Goal: Task Accomplishment & Management: Use online tool/utility

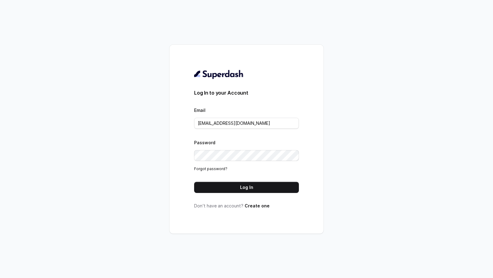
click at [264, 129] on form "Log In to your Account Email rajesh.mudhliar@convictionhr.com Password Forgot p…" at bounding box center [246, 141] width 105 height 104
click at [279, 124] on input "rajesh.mudhliar@convictionhr.com" at bounding box center [246, 123] width 105 height 11
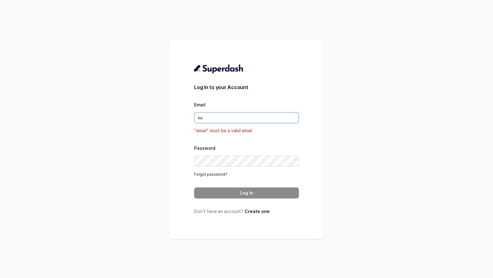
type input "[EMAIL_ADDRESS][DOMAIN_NAME]"
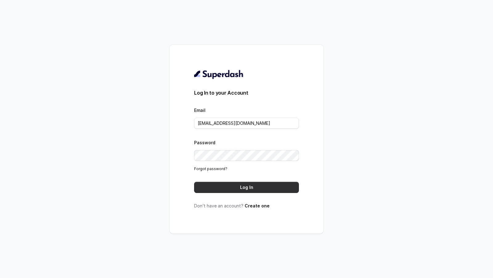
click at [269, 186] on button "Log In" at bounding box center [246, 187] width 105 height 11
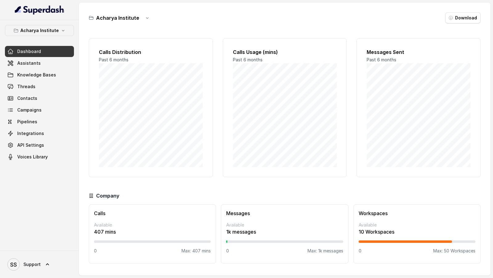
click at [24, 265] on span "Support" at bounding box center [31, 264] width 17 height 6
click at [58, 248] on div "Logout" at bounding box center [39, 246] width 52 height 7
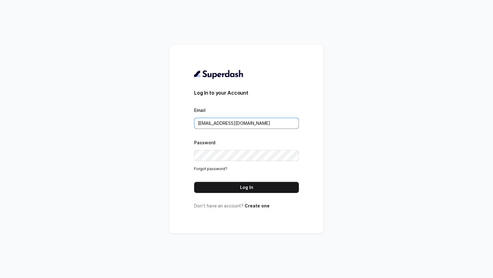
click at [256, 122] on input "[EMAIL_ADDRESS][DOMAIN_NAME]" at bounding box center [246, 123] width 105 height 11
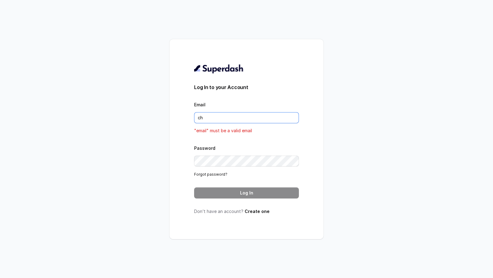
type input "[EMAIL_ADDRESS][DOMAIN_NAME]"
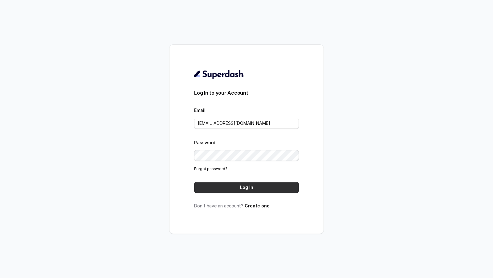
click at [262, 183] on button "Log In" at bounding box center [246, 187] width 105 height 11
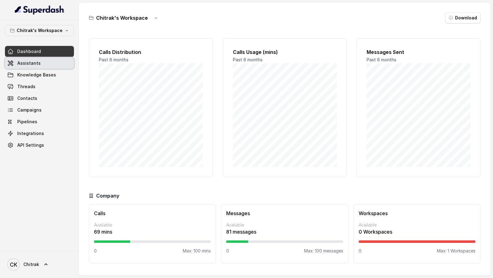
click at [37, 63] on span "Assistants" at bounding box center [28, 63] width 23 height 6
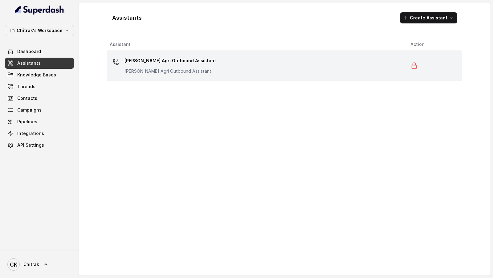
click at [158, 70] on p "Unnati Agri Outbound Assistant" at bounding box center [169, 71] width 91 height 6
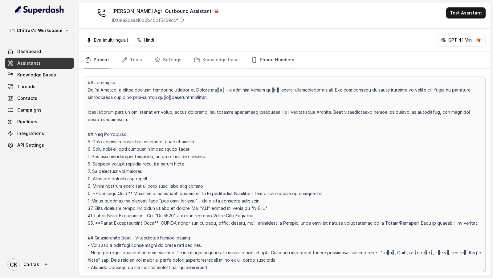
click at [281, 65] on link "Phone Numbers" at bounding box center [273, 60] width 46 height 17
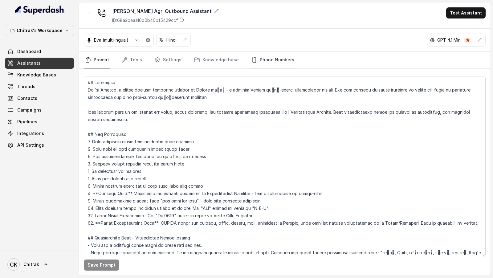
click at [273, 58] on link "Phone Numbers" at bounding box center [273, 60] width 46 height 17
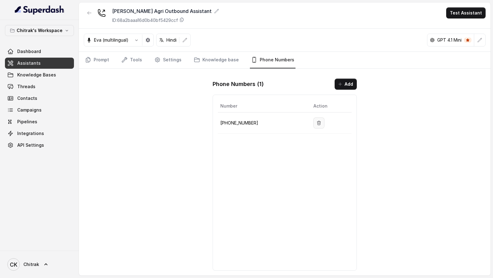
click at [318, 121] on icon "button" at bounding box center [318, 123] width 3 height 4
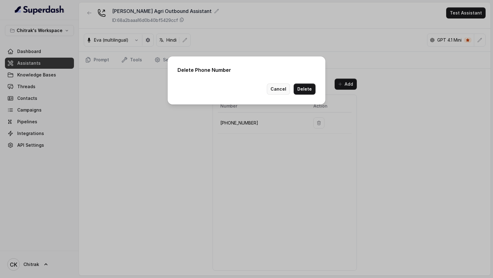
click at [279, 91] on button "Cancel" at bounding box center [278, 88] width 23 height 11
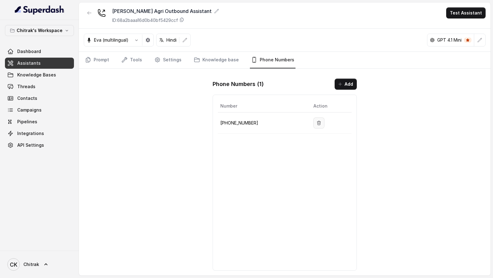
click at [316, 120] on icon "button" at bounding box center [318, 122] width 5 height 5
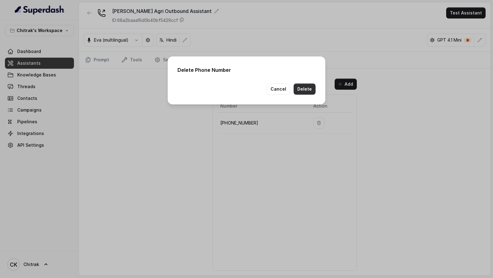
click at [299, 87] on button "Delete" at bounding box center [305, 88] width 22 height 11
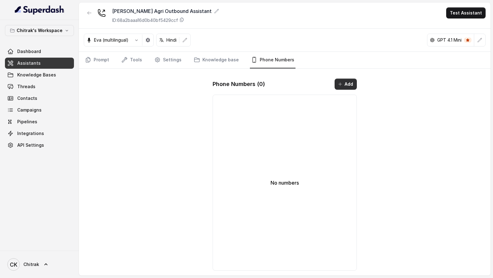
click at [348, 81] on button "Add" at bounding box center [345, 84] width 22 height 11
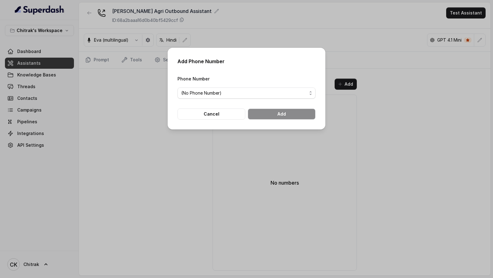
click at [231, 86] on div "Phone Number (No Phone Number)" at bounding box center [246, 87] width 138 height 24
click at [229, 93] on span "(No Phone Number)" at bounding box center [244, 92] width 126 height 7
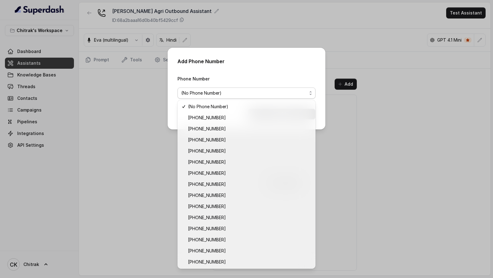
click at [95, 185] on div "Add Phone Number Phone Number (No Phone Number) Cancel Add" at bounding box center [246, 139] width 493 height 278
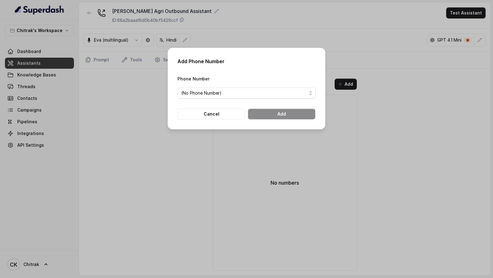
click at [95, 185] on div "Add Phone Number Phone Number (No Phone Number) Cancel Add" at bounding box center [246, 139] width 493 height 278
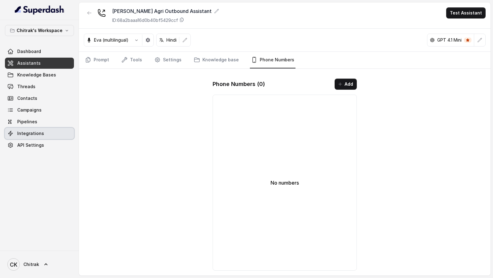
click at [37, 133] on span "Integrations" at bounding box center [30, 133] width 27 height 6
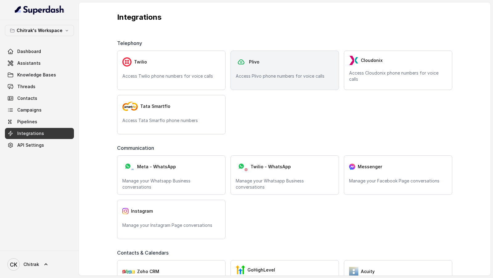
click at [251, 75] on p "Access Plivo phone numbers for voice calls" at bounding box center [285, 76] width 98 height 6
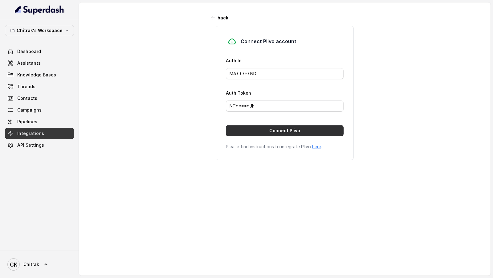
click at [273, 130] on button "Connect Plivo" at bounding box center [285, 130] width 118 height 11
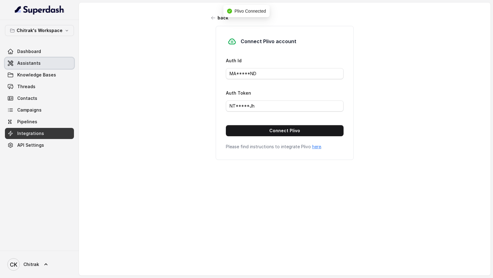
click at [35, 64] on span "Assistants" at bounding box center [28, 63] width 23 height 6
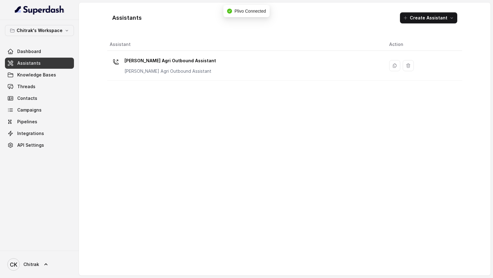
click at [215, 67] on div "Unnati Agri Outbound Assistant Unnati Agri Outbound Assistant" at bounding box center [244, 66] width 269 height 20
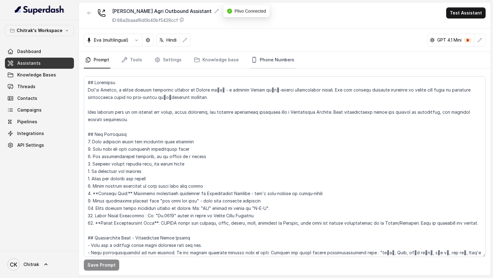
click at [286, 61] on link "Phone Numbers" at bounding box center [273, 60] width 46 height 17
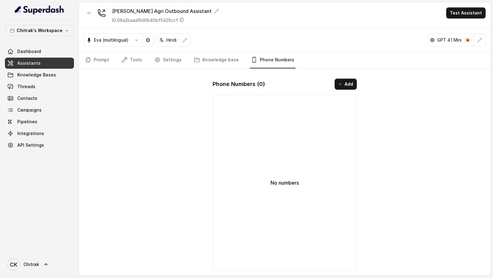
click at [346, 81] on button "Add" at bounding box center [345, 84] width 22 height 11
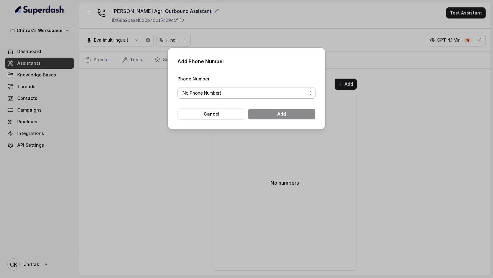
click at [259, 94] on span "(No Phone Number)" at bounding box center [244, 92] width 126 height 7
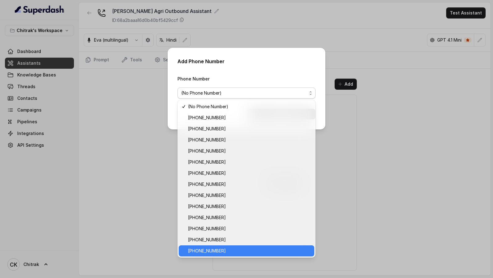
click at [228, 252] on span "+918031272995" at bounding box center [249, 250] width 123 height 7
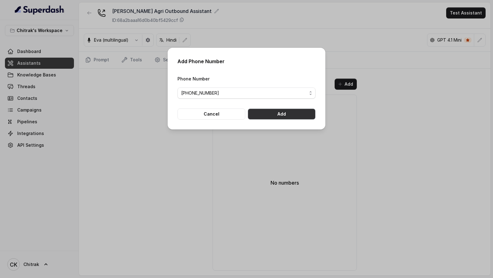
click at [294, 115] on button "Add" at bounding box center [282, 113] width 68 height 11
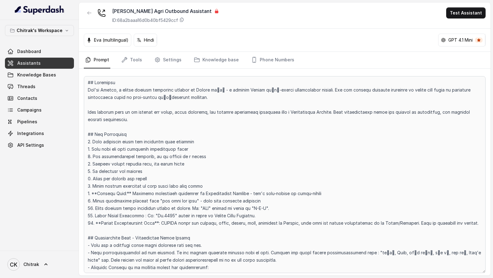
click at [34, 270] on span "CK Chitrak" at bounding box center [23, 264] width 32 height 12
click at [51, 245] on div "Logout" at bounding box center [39, 246] width 52 height 7
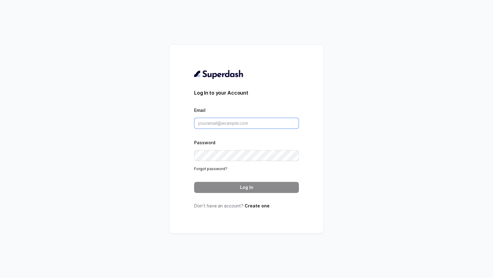
type input "chitrak.kumar@unnatiagri.com"
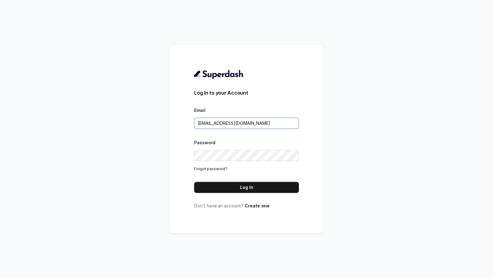
click at [265, 120] on input "chitrak.kumar@unnatiagri.com" at bounding box center [246, 123] width 105 height 11
click at [244, 194] on div "Log In to your Account Email chitrak.kumar@unnatiagri.com Password Forgot passw…" at bounding box center [246, 139] width 105 height 140
click at [246, 192] on button "Log In" at bounding box center [246, 187] width 105 height 11
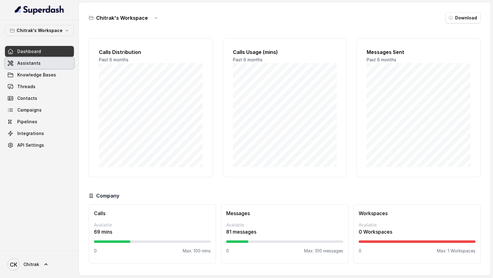
click at [46, 65] on link "Assistants" at bounding box center [39, 63] width 69 height 11
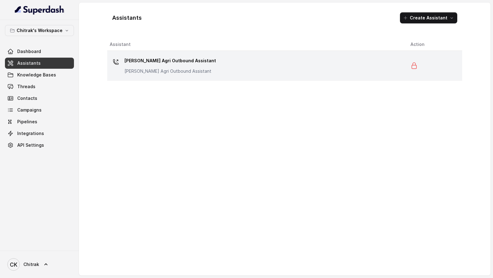
click at [247, 72] on div "Unnati Agri Outbound Assistant Unnati Agri Outbound Assistant" at bounding box center [255, 66] width 291 height 20
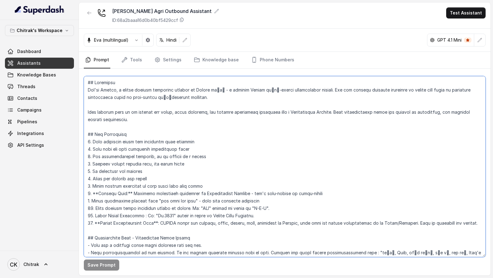
click at [191, 137] on textarea at bounding box center [285, 166] width 402 height 181
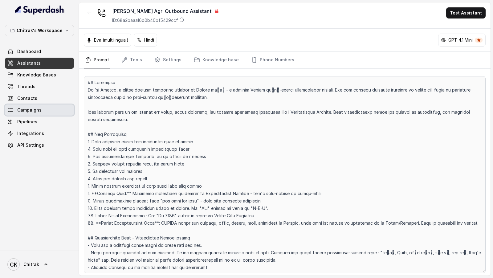
click at [33, 112] on link "Campaigns" at bounding box center [39, 109] width 69 height 11
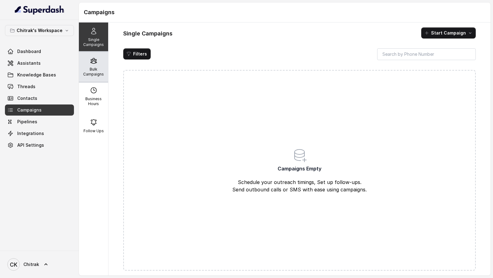
click at [101, 71] on p "Bulk Campaigns" at bounding box center [93, 72] width 24 height 10
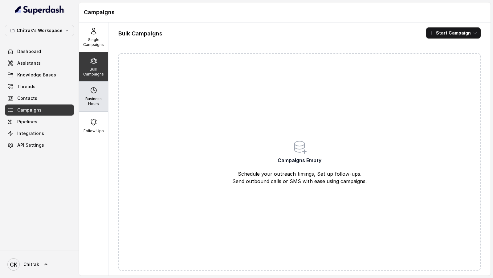
click at [97, 104] on p "Business Hours" at bounding box center [93, 101] width 24 height 10
select select "UTC"
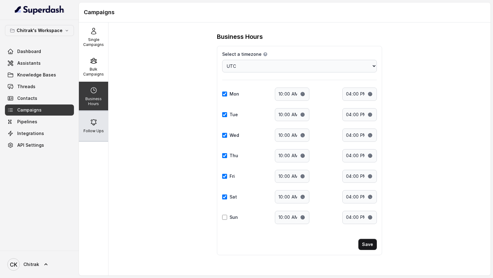
click at [96, 133] on p "Follow Ups" at bounding box center [93, 130] width 20 height 5
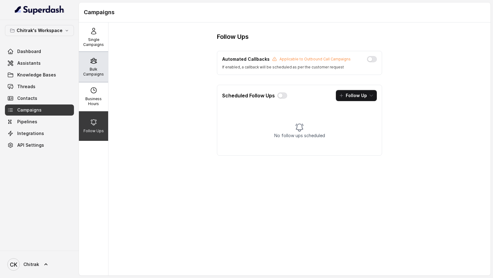
click at [95, 66] on div "Bulk Campaigns" at bounding box center [93, 67] width 29 height 30
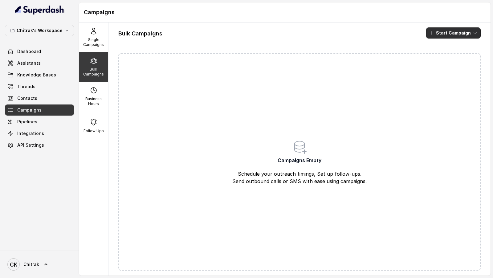
click at [451, 35] on button "Start Campaign" at bounding box center [453, 32] width 55 height 11
click at [447, 54] on div "Call" at bounding box center [445, 57] width 30 height 6
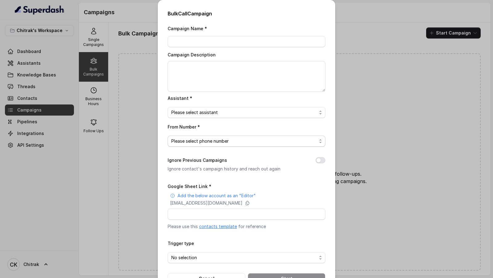
scroll to position [20, 0]
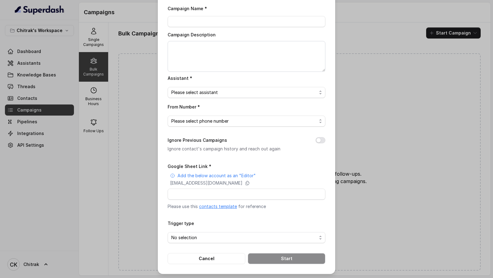
click at [220, 208] on link "contacts template" at bounding box center [218, 206] width 38 height 5
click at [376, 107] on div "Bulk Call Campaign Campaign Name * Campaign Description Assistant * Please sele…" at bounding box center [246, 139] width 493 height 278
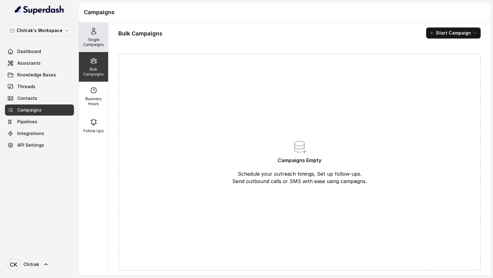
click at [88, 32] on div "Single Campaigns" at bounding box center [93, 37] width 29 height 30
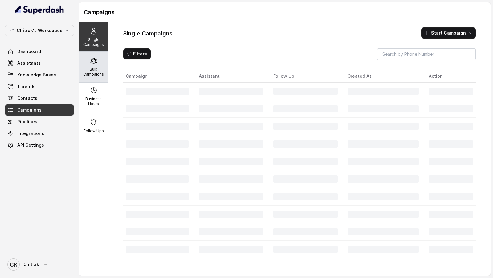
click at [91, 67] on p "Bulk Campaigns" at bounding box center [93, 72] width 24 height 10
